Goal: Task Accomplishment & Management: Use online tool/utility

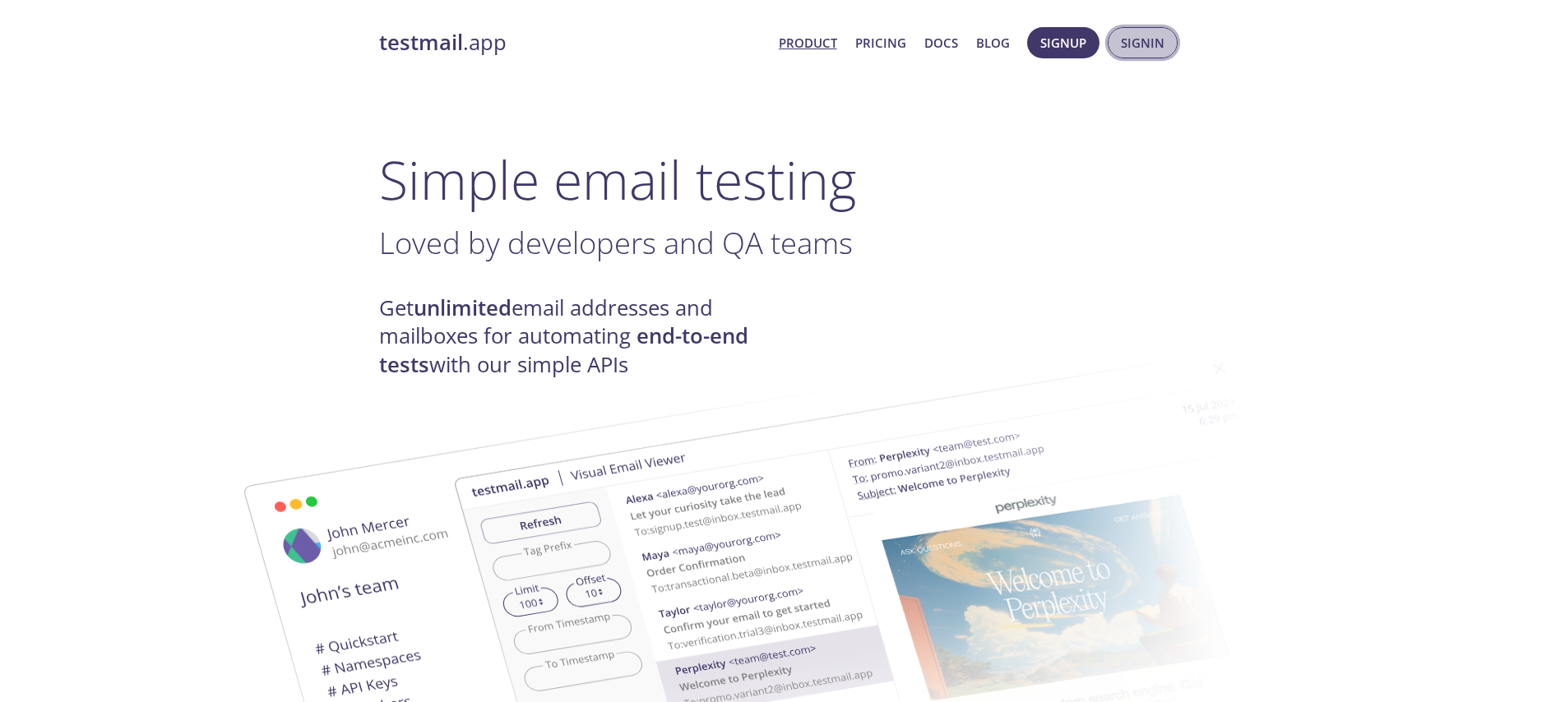
click at [1145, 42] on span "Signin" at bounding box center [1143, 42] width 44 height 21
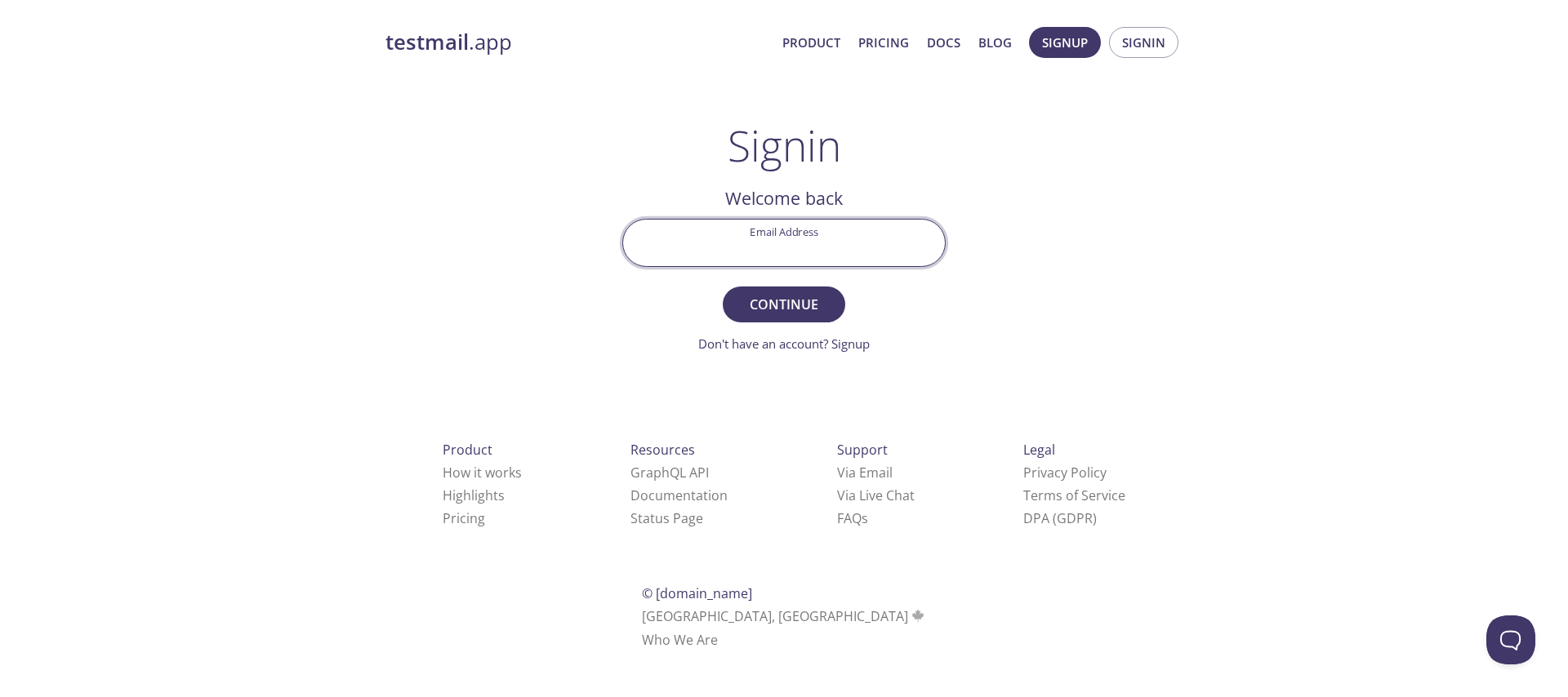
click at [866, 224] on input "Email Address" at bounding box center [784, 242] width 322 height 47
type input "[EMAIL_ADDRESS][DOMAIN_NAME]"
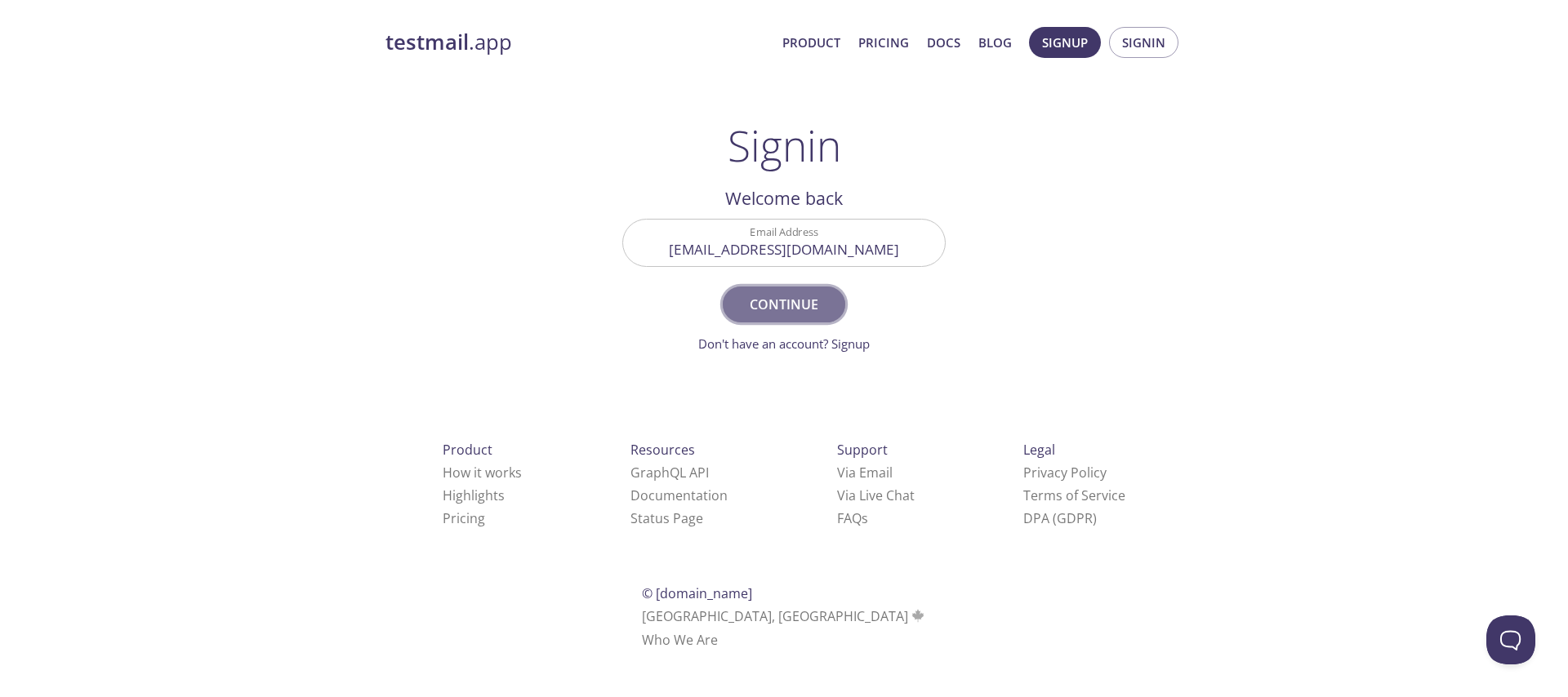
click at [836, 303] on button "Continue" at bounding box center [784, 305] width 122 height 36
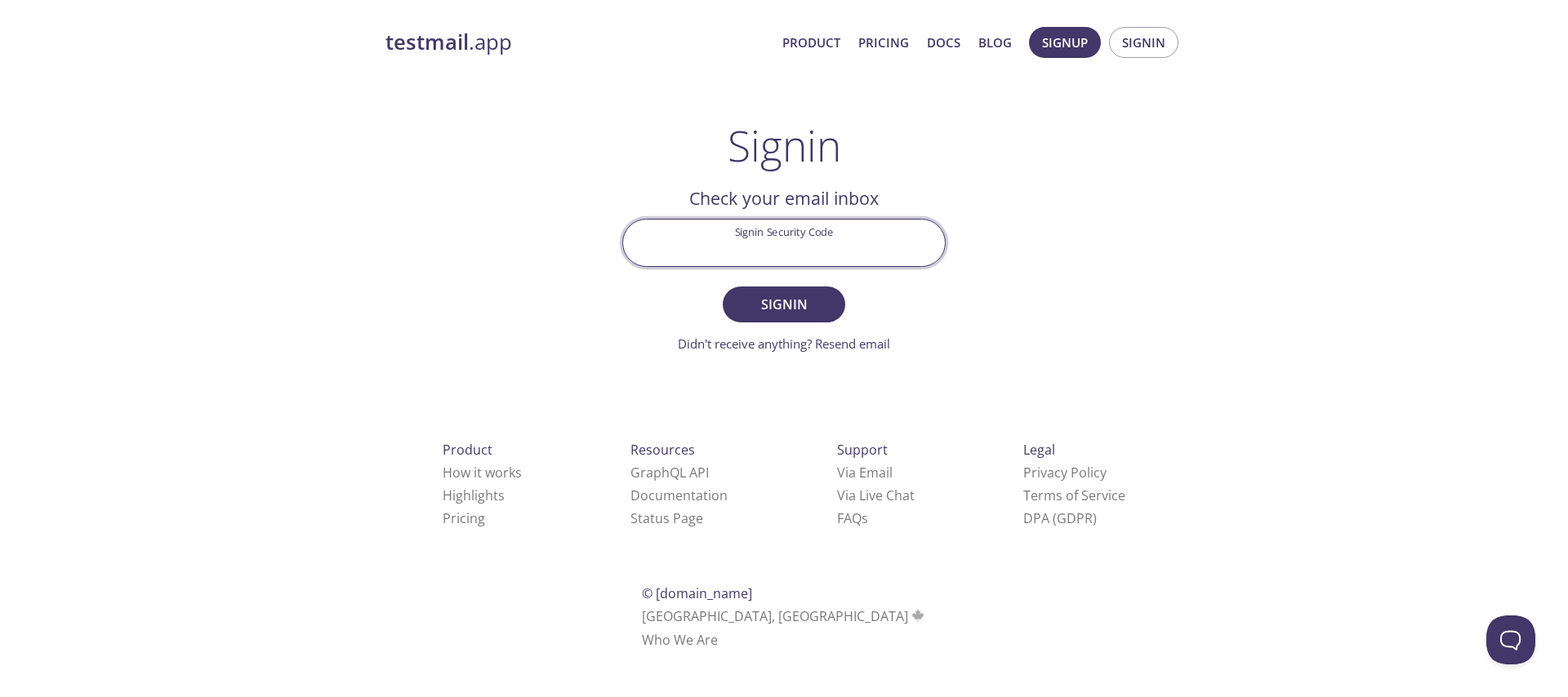
click at [816, 238] on input "Signin Security Code" at bounding box center [784, 242] width 322 height 47
paste input "H7DH9BQ"
type input "H7DH9BQ"
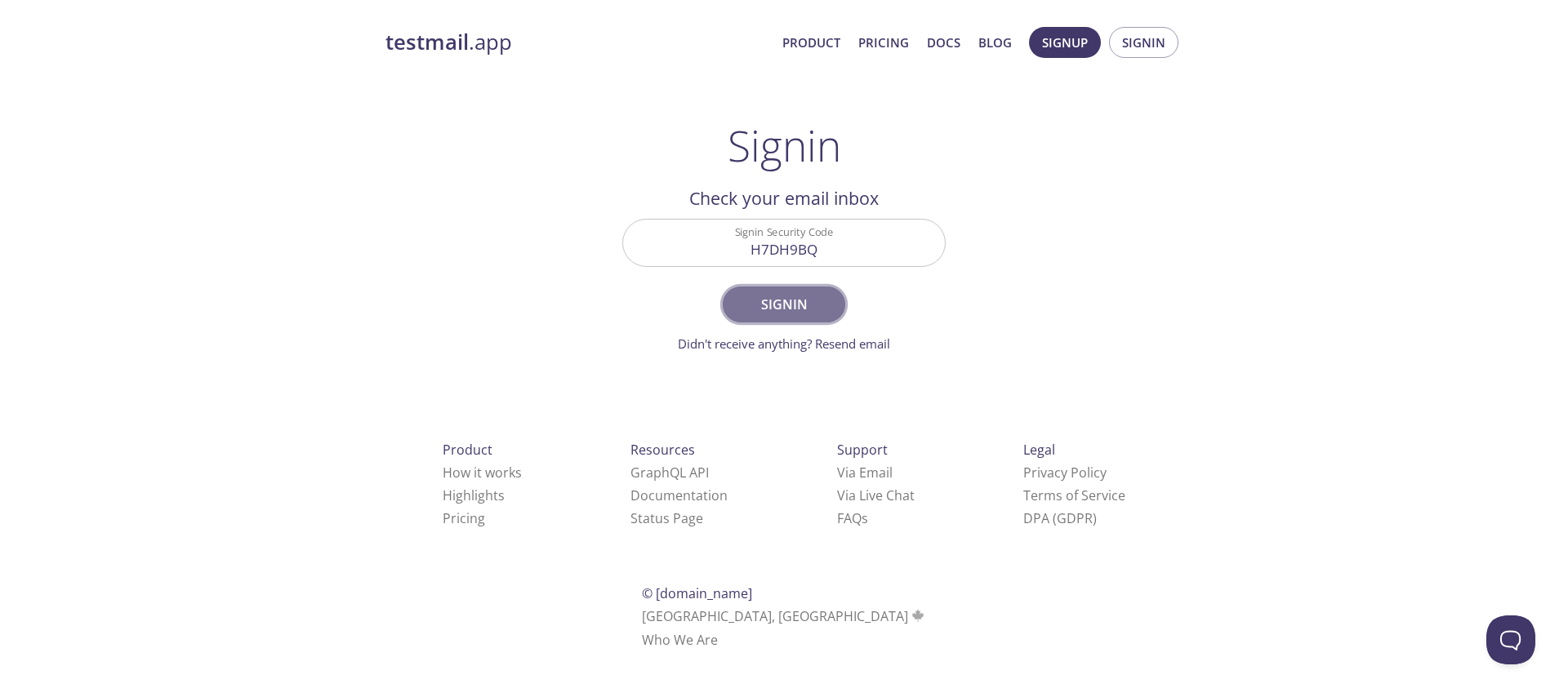
click at [801, 321] on button "Signin" at bounding box center [784, 305] width 122 height 36
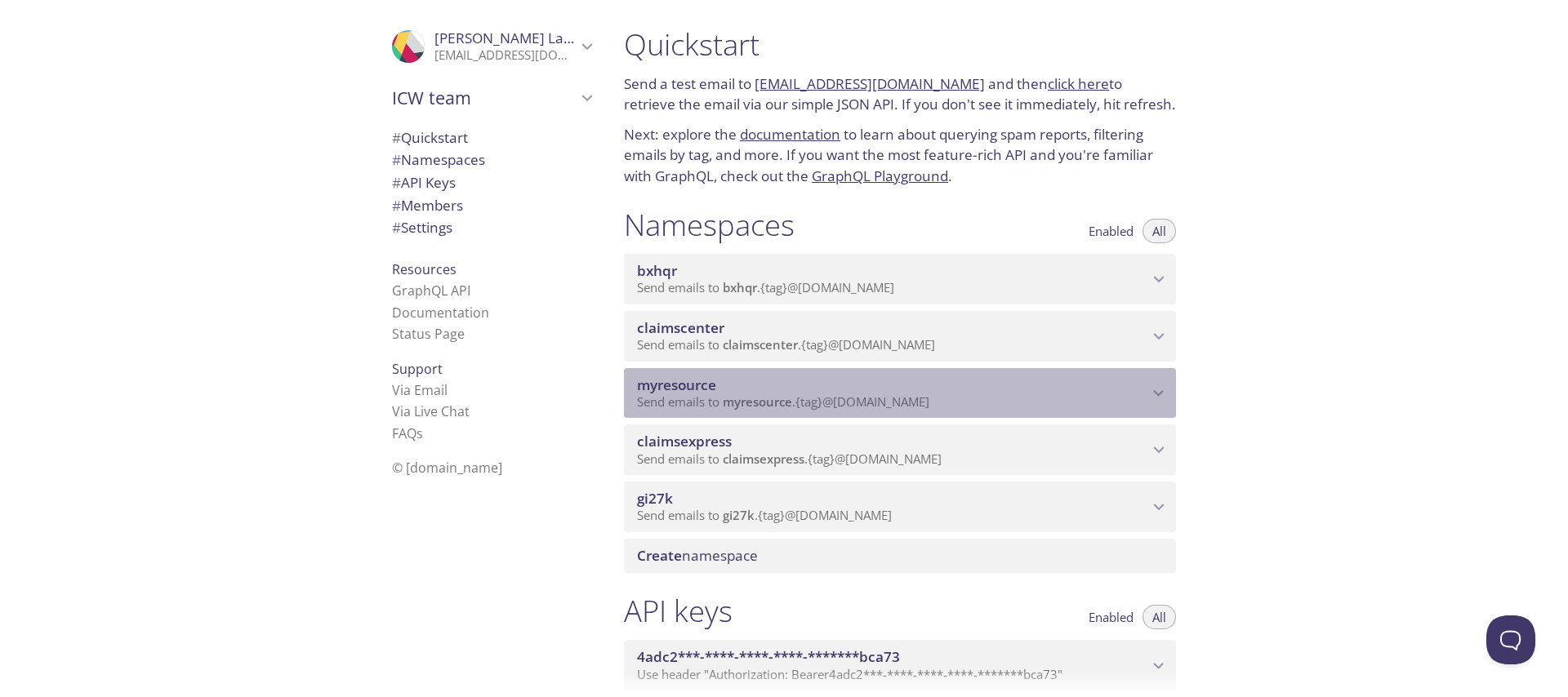
click at [778, 389] on span "myresource" at bounding box center [892, 385] width 511 height 18
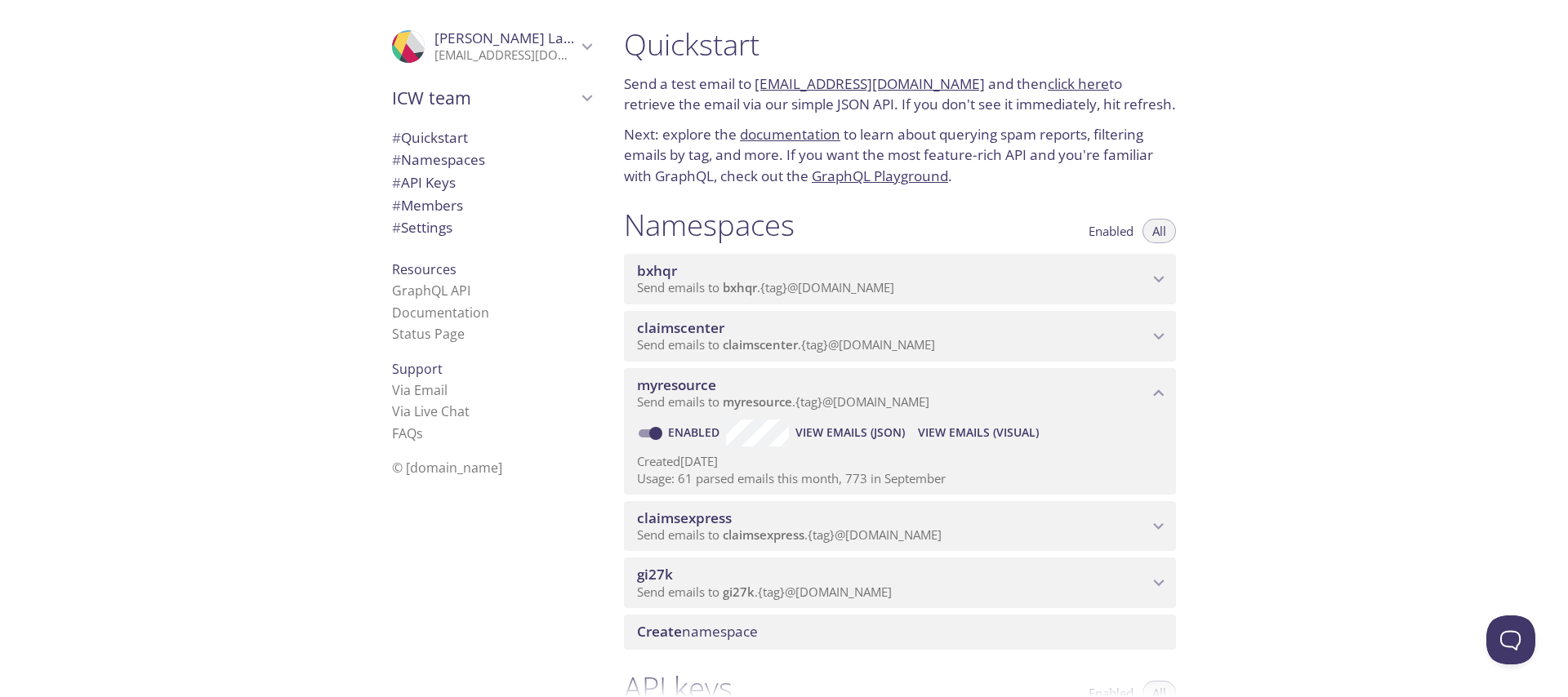
click at [995, 428] on span "View Emails (Visual)" at bounding box center [978, 433] width 121 height 20
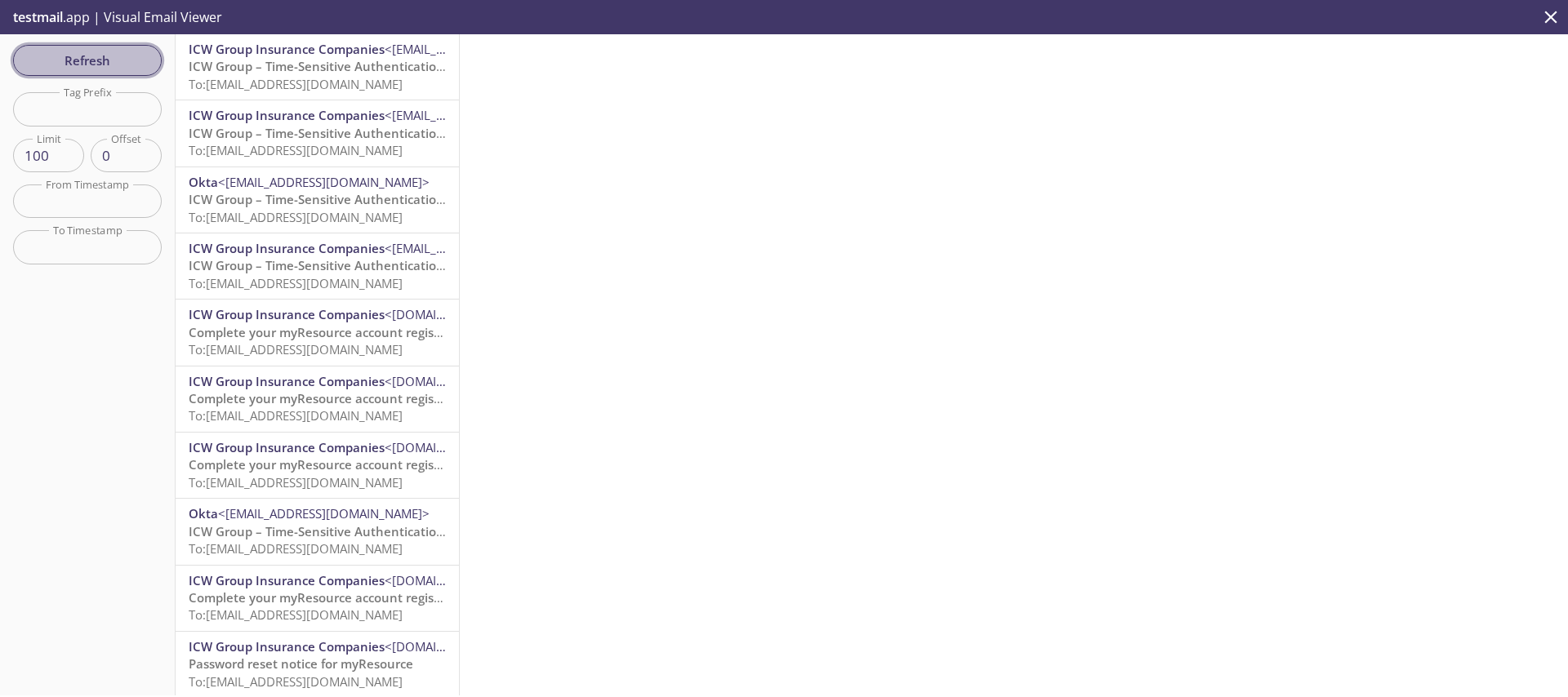
click at [115, 45] on button "Refresh" at bounding box center [87, 60] width 149 height 31
click at [116, 70] on span "Refresh" at bounding box center [86, 60] width 122 height 21
click at [274, 82] on span "To: [EMAIL_ADDRESS][DOMAIN_NAME]" at bounding box center [295, 83] width 214 height 16
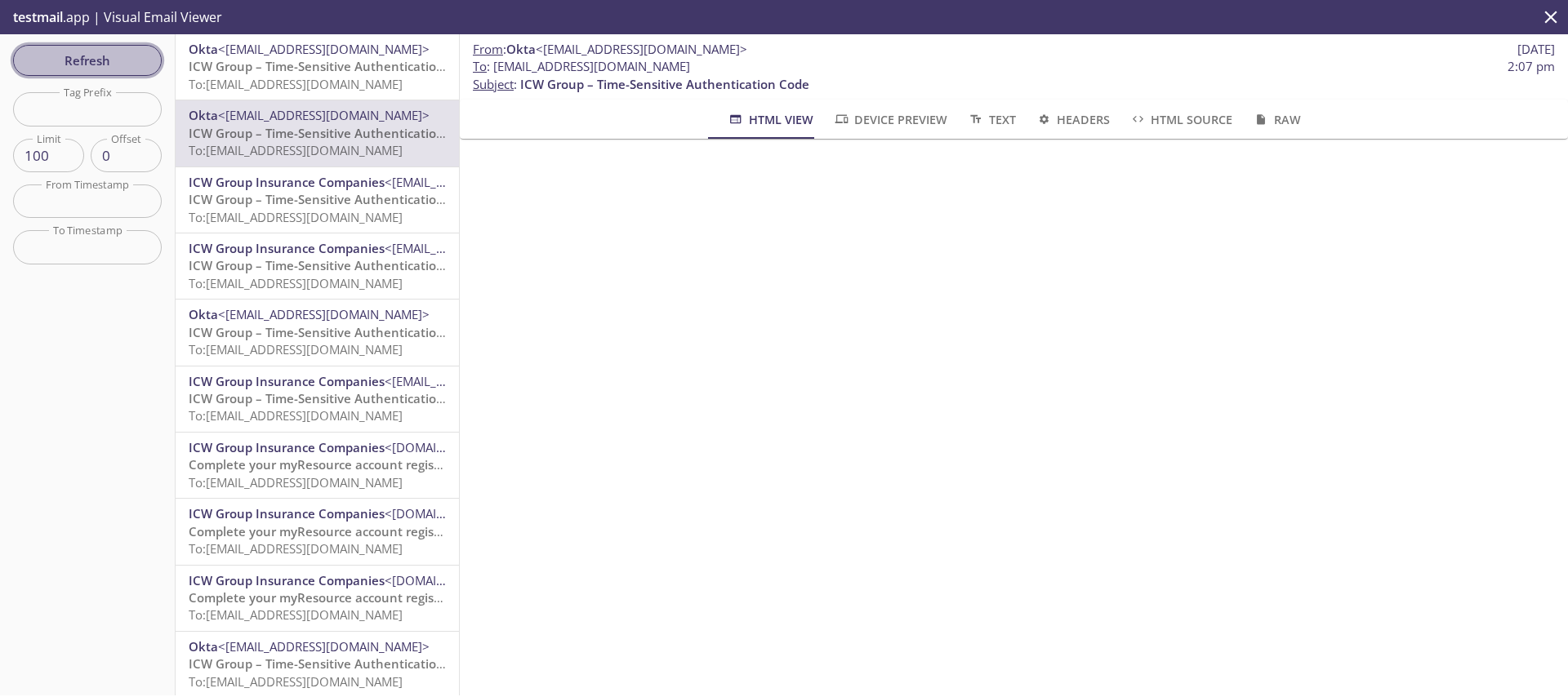
click at [100, 61] on span "Refresh" at bounding box center [86, 60] width 122 height 21
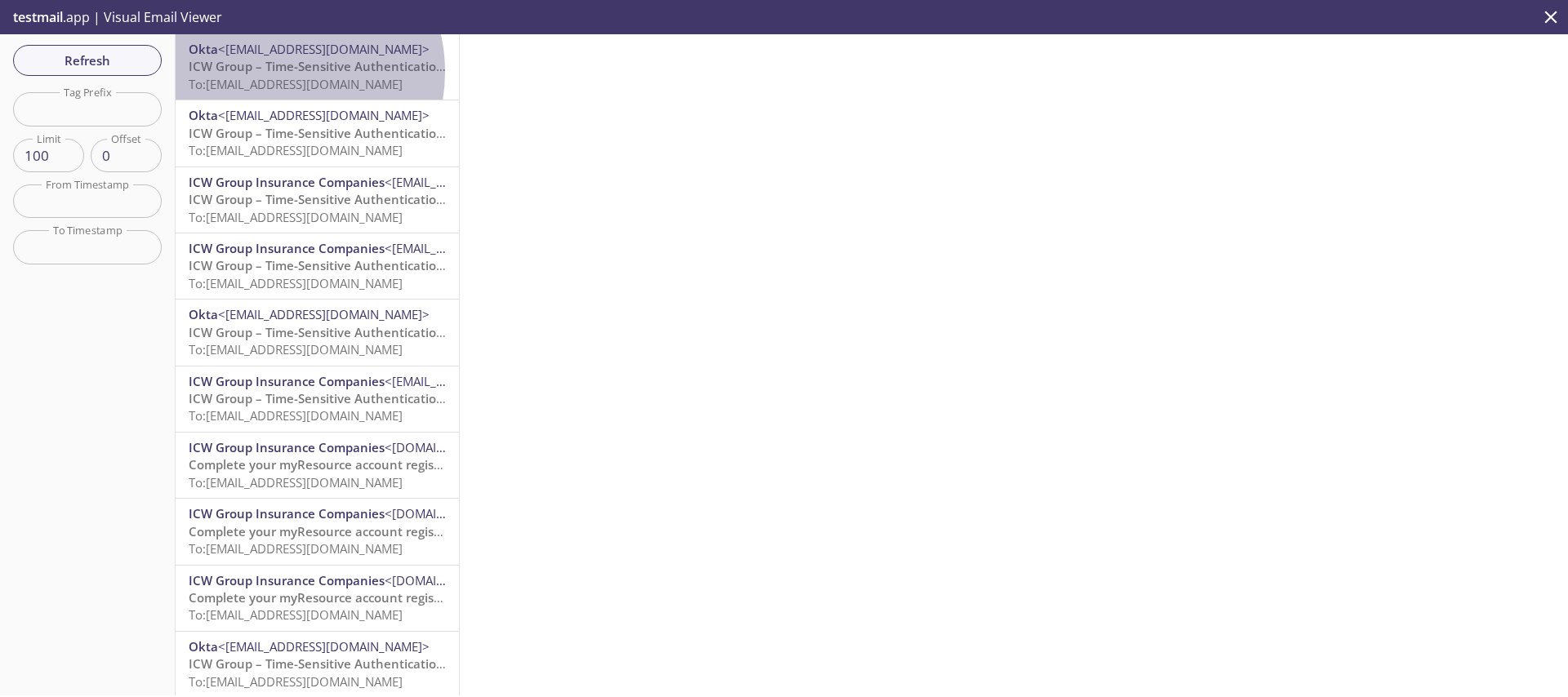
click at [276, 71] on span "ICW Group – Time-Sensitive Authentication Code" at bounding box center [333, 66] width 289 height 16
